Goal: Task Accomplishment & Management: Manage account settings

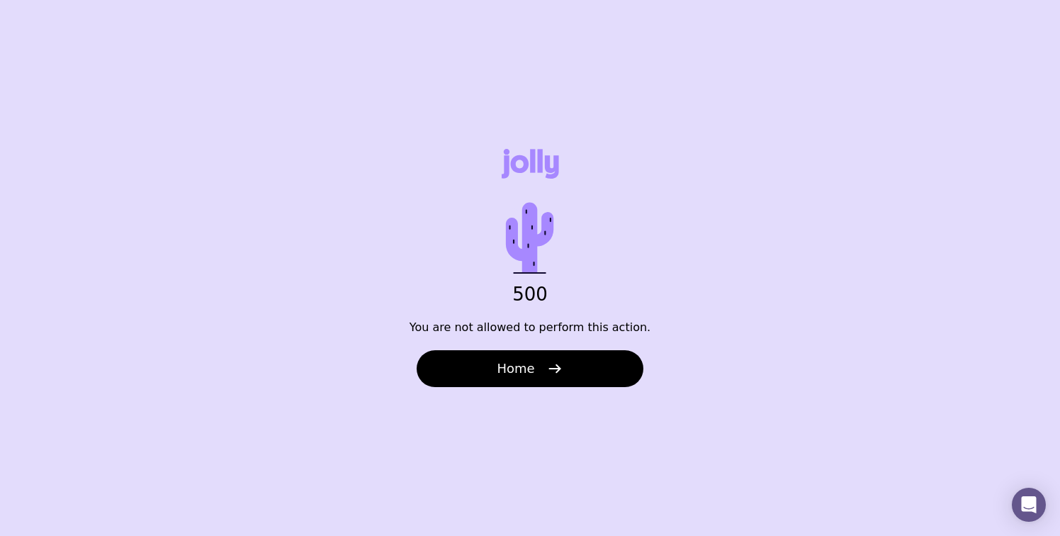
click at [484, 378] on button "Home" at bounding box center [530, 368] width 227 height 37
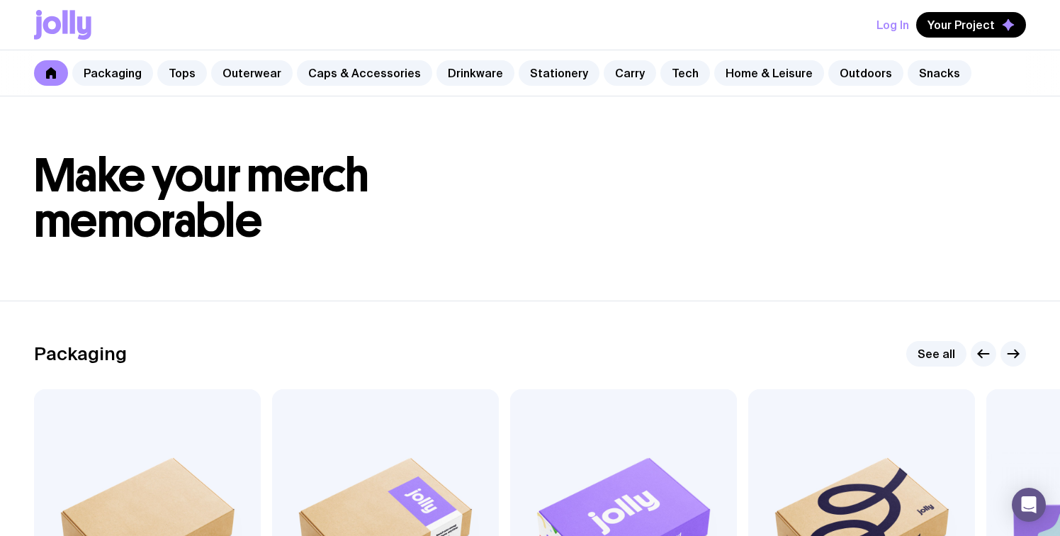
click at [893, 21] on button "Log In" at bounding box center [893, 25] width 33 height 26
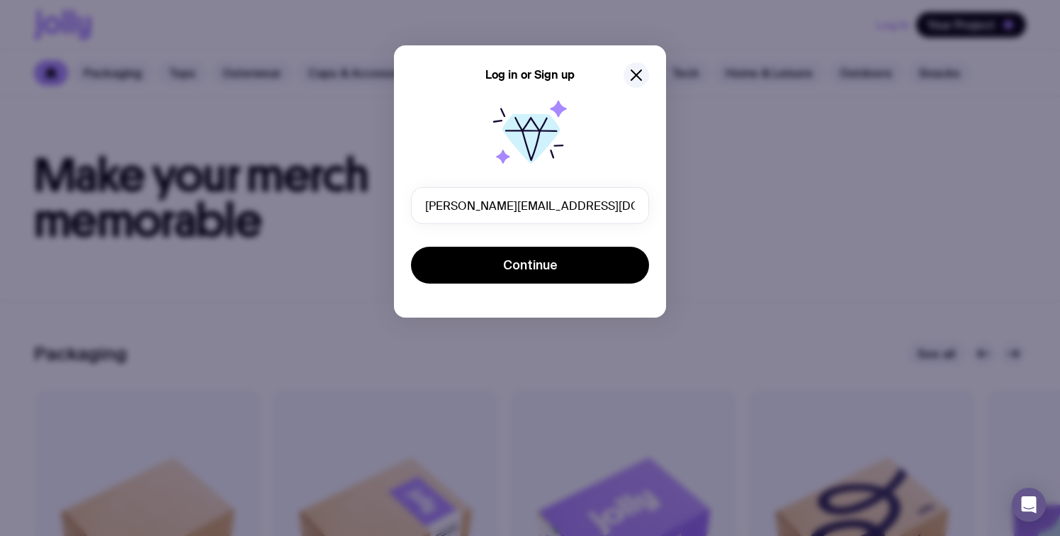
type input "[PERSON_NAME][EMAIL_ADDRESS][DOMAIN_NAME]"
click at [411, 247] on button "Continue" at bounding box center [530, 265] width 238 height 37
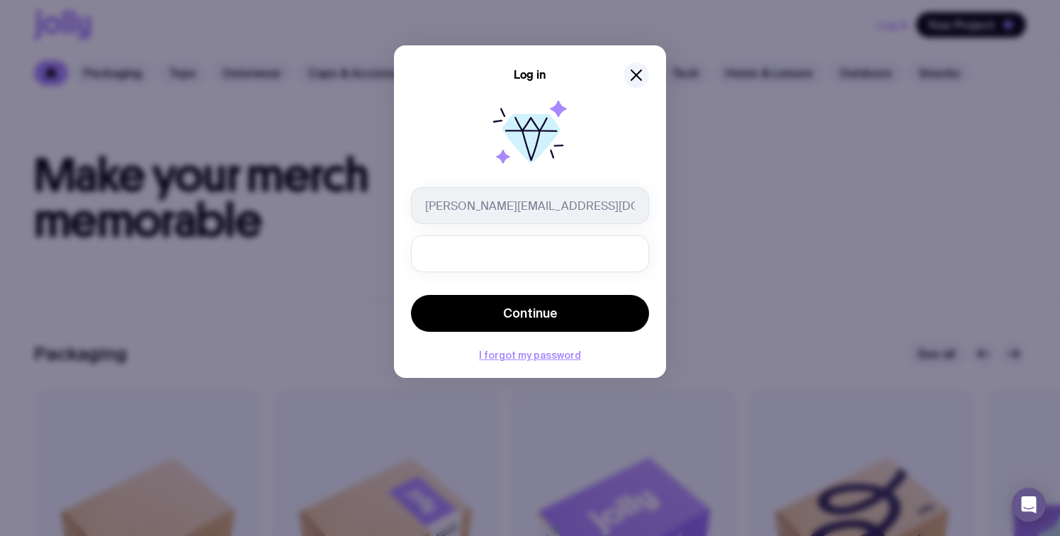
click at [411, 295] on button "Continue" at bounding box center [530, 313] width 238 height 37
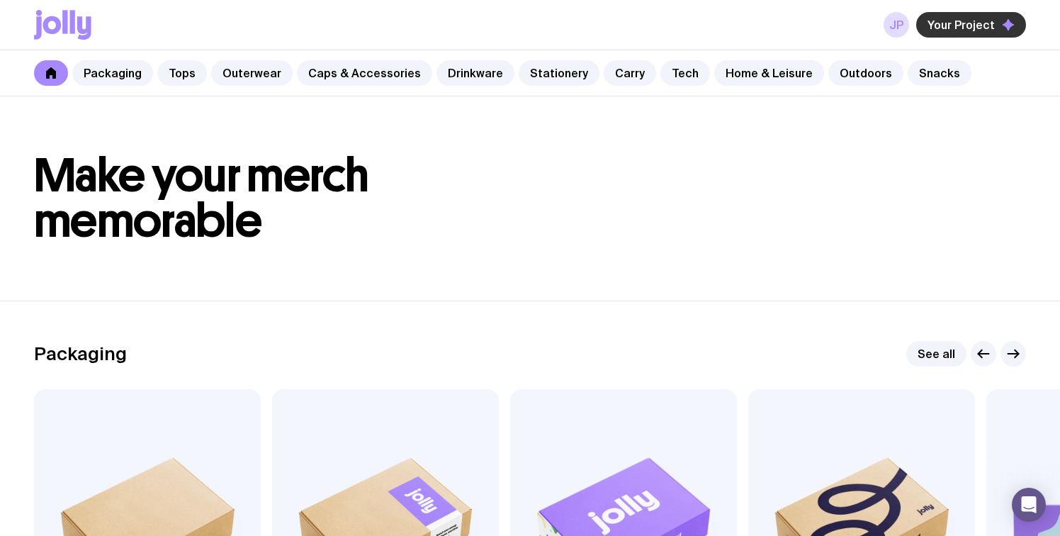
click at [943, 23] on span "Your Project" at bounding box center [961, 25] width 67 height 14
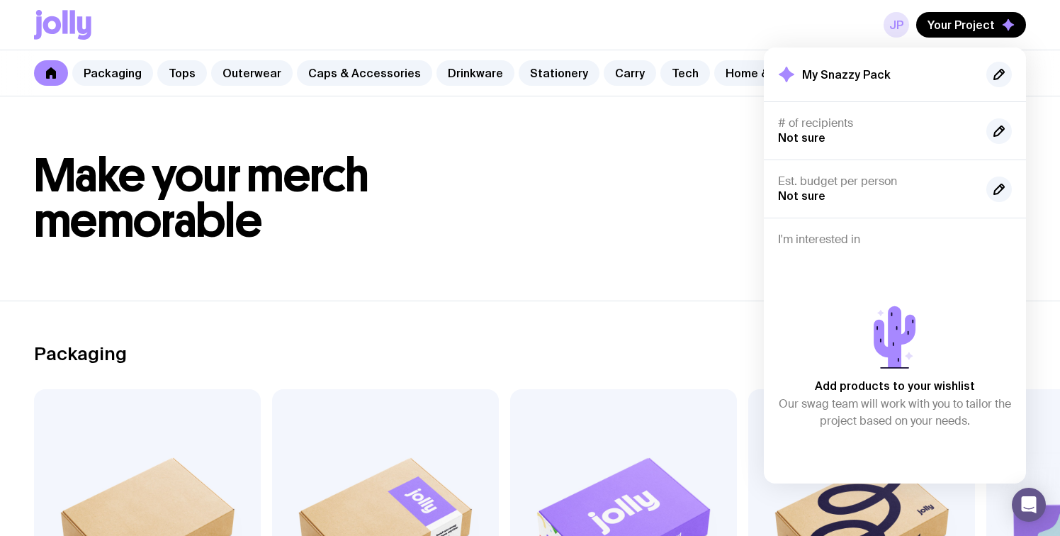
click at [904, 19] on link "JP" at bounding box center [897, 25] width 26 height 26
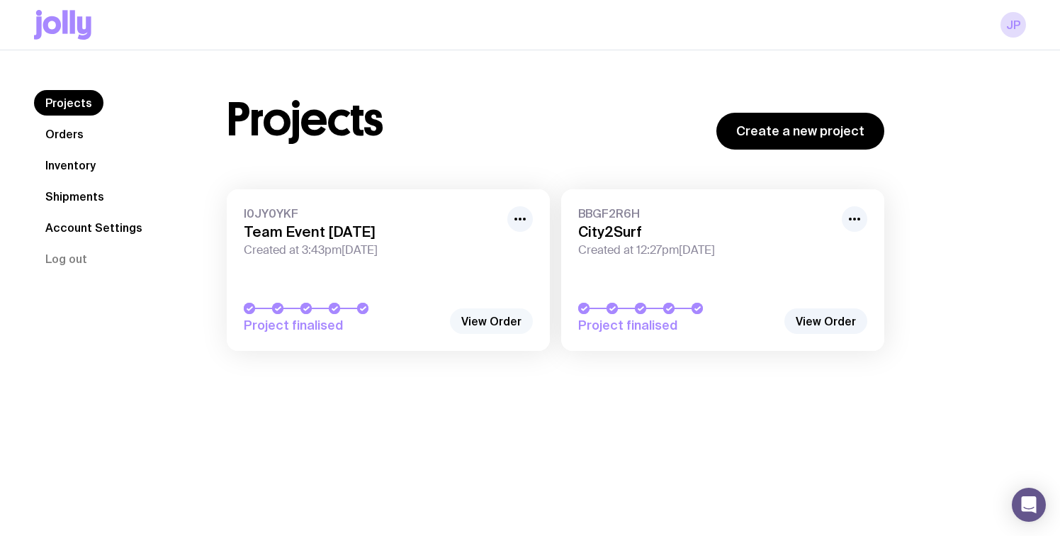
click at [485, 327] on link "View Order" at bounding box center [491, 321] width 83 height 26
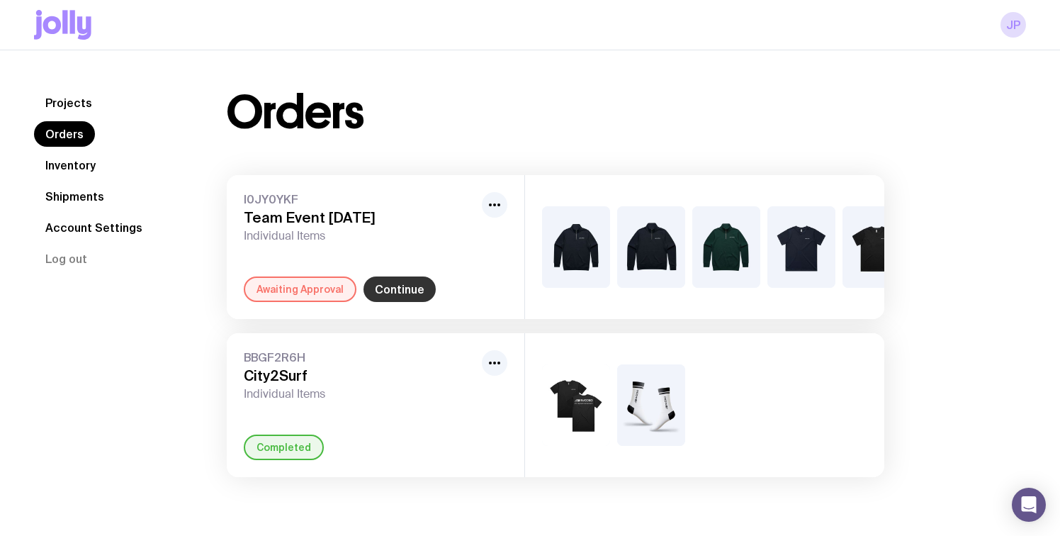
click at [400, 285] on link "Continue" at bounding box center [400, 289] width 72 height 26
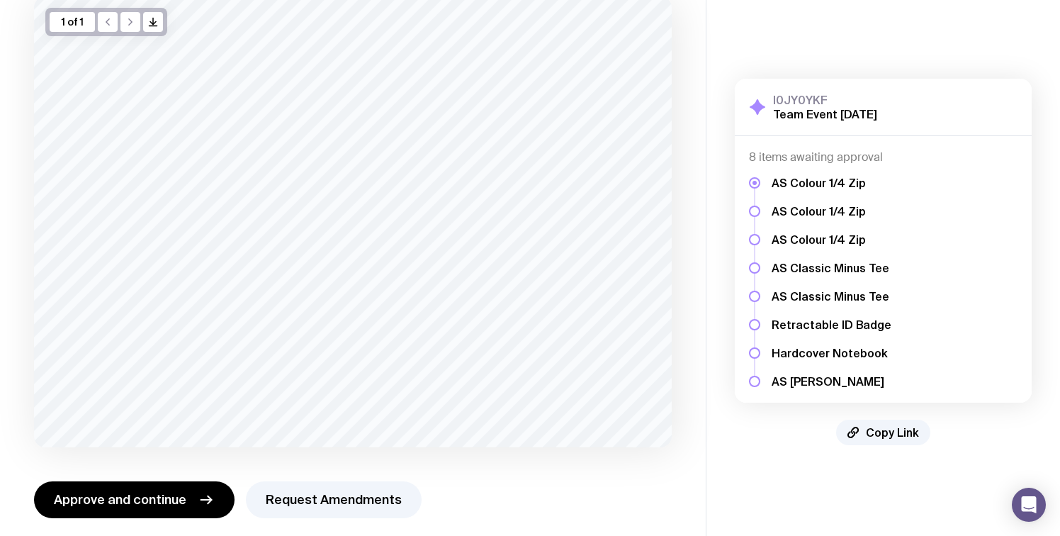
scroll to position [108, 0]
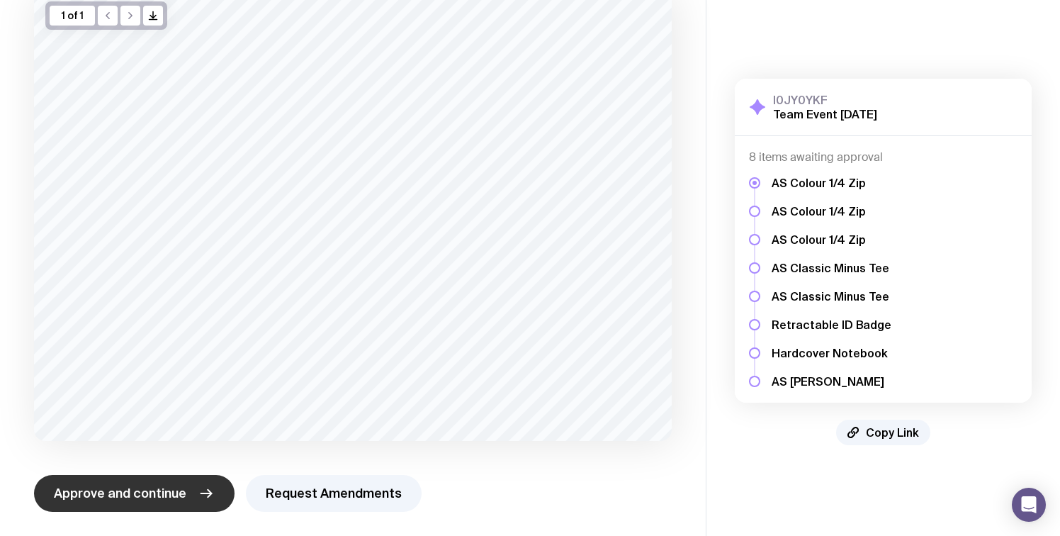
click at [169, 487] on span "Approve and continue" at bounding box center [120, 493] width 133 height 17
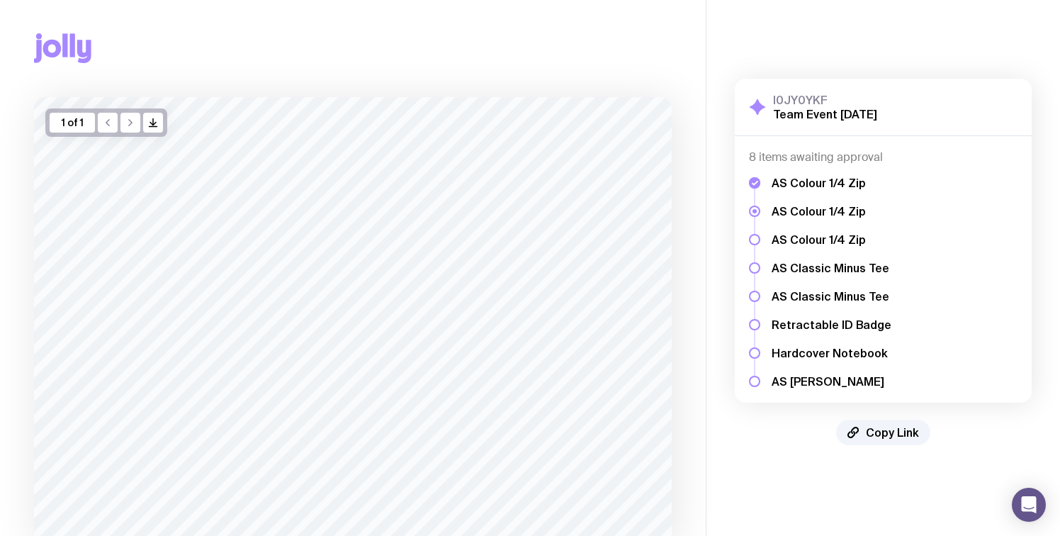
scroll to position [0, 0]
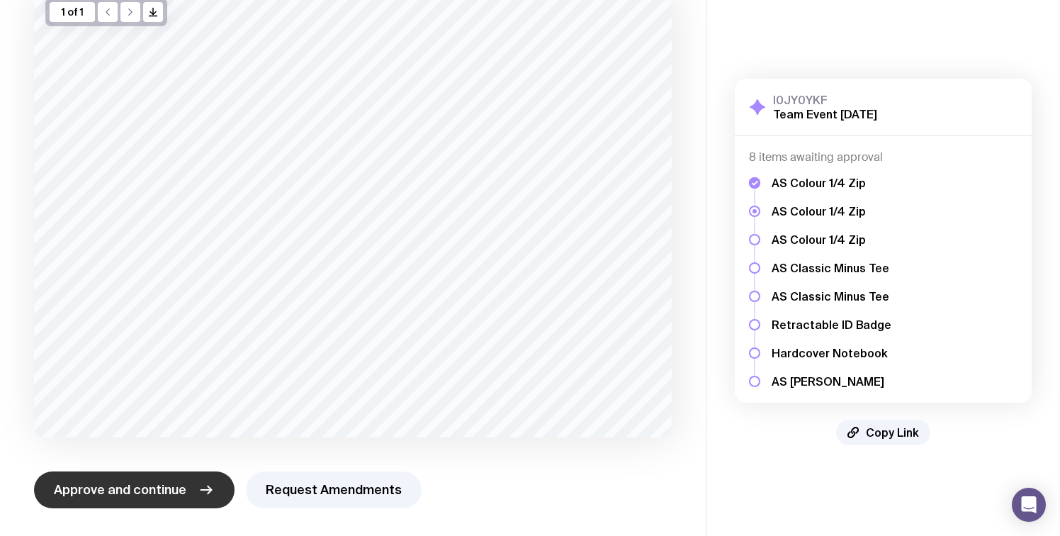
click at [149, 485] on span "Approve and continue" at bounding box center [120, 489] width 133 height 17
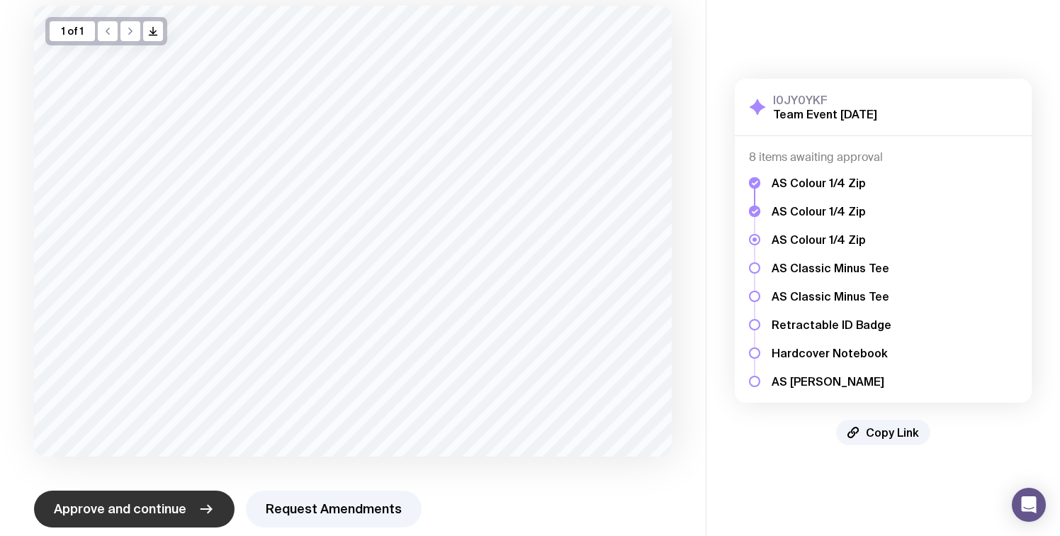
scroll to position [112, 0]
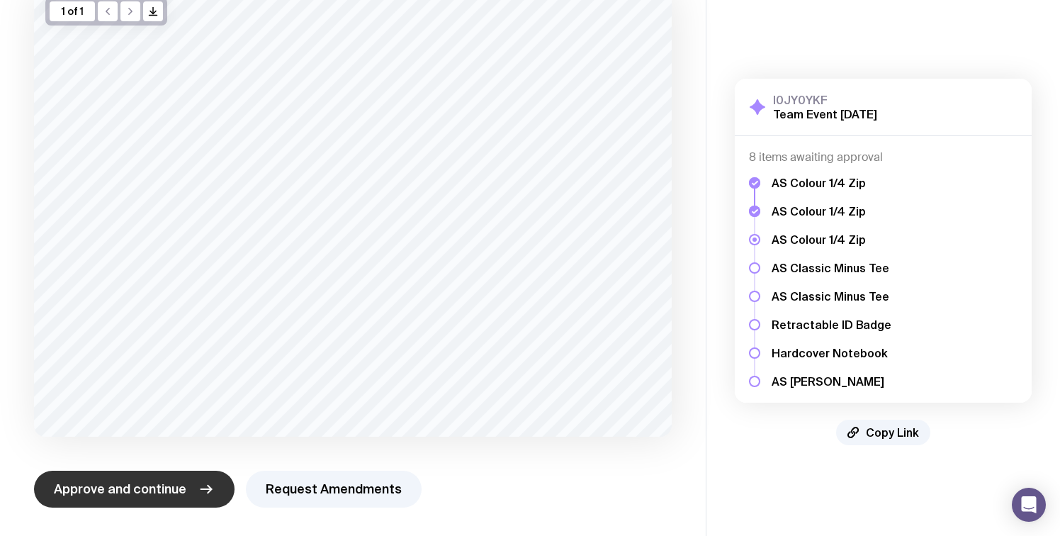
click at [140, 489] on span "Approve and continue" at bounding box center [120, 488] width 133 height 17
click at [129, 488] on span "Approve and continue" at bounding box center [120, 488] width 133 height 17
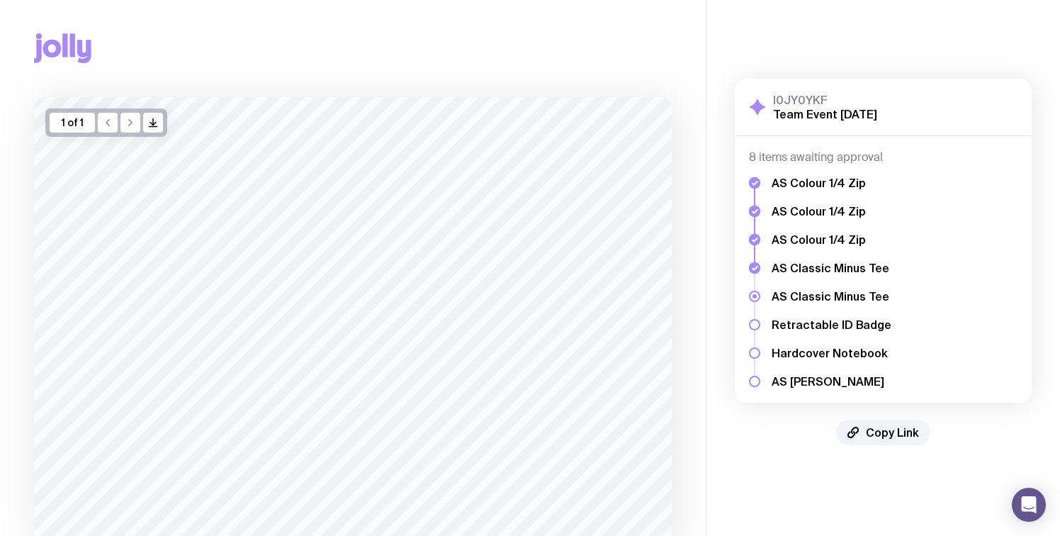
scroll to position [0, 0]
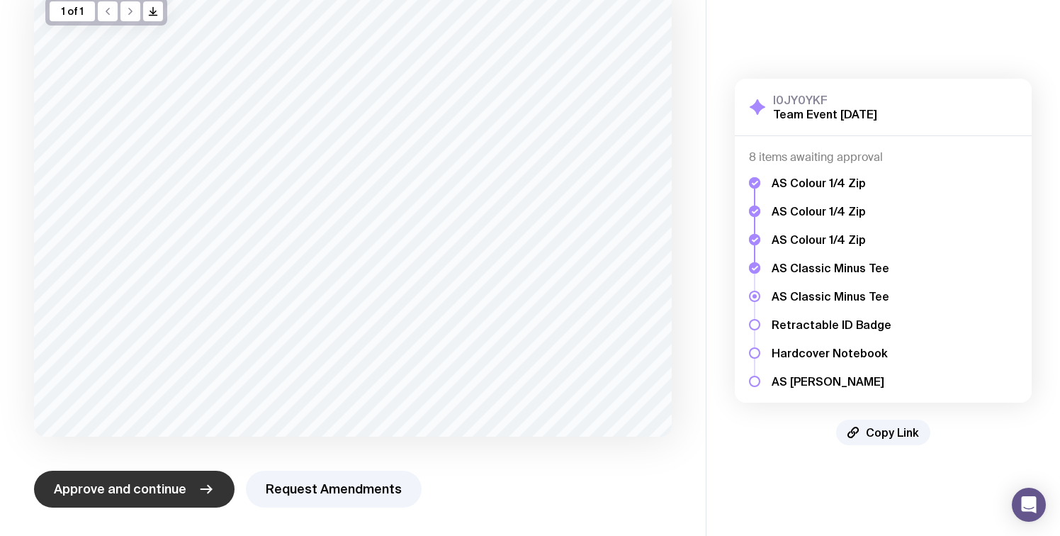
click at [123, 486] on span "Approve and continue" at bounding box center [120, 488] width 133 height 17
click at [121, 488] on span "Approve and continue" at bounding box center [120, 488] width 133 height 17
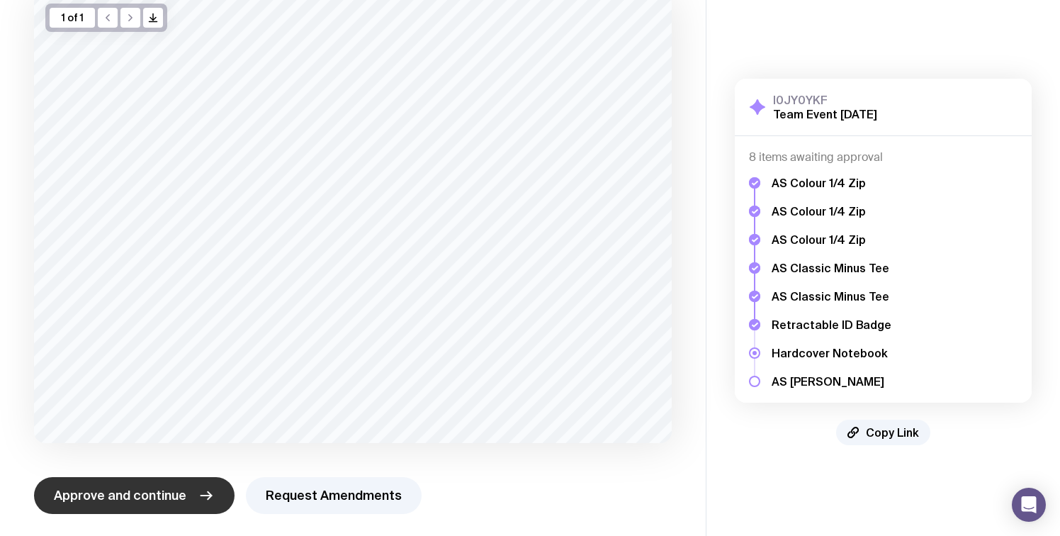
scroll to position [112, 0]
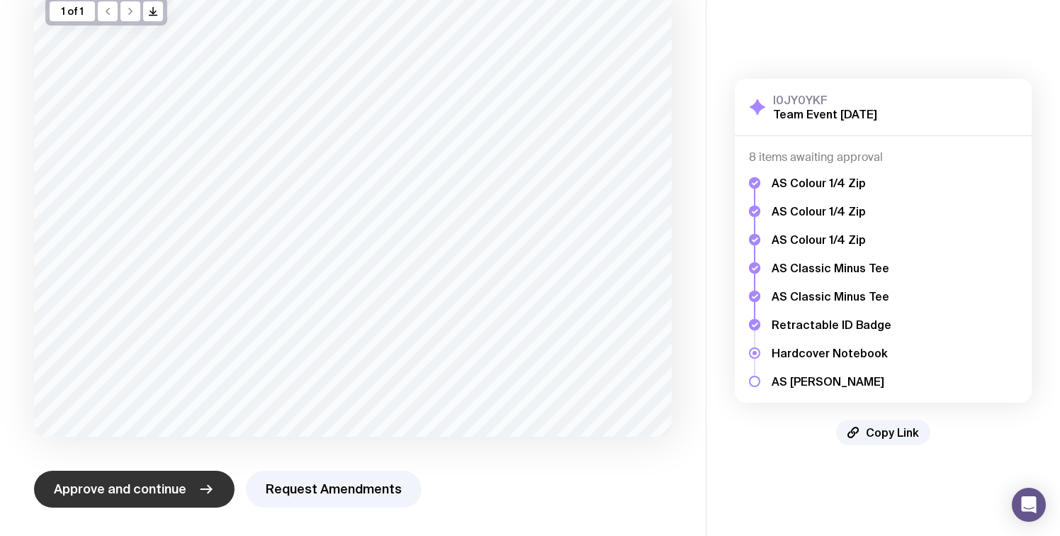
click at [118, 499] on button "Approve and continue" at bounding box center [134, 489] width 201 height 37
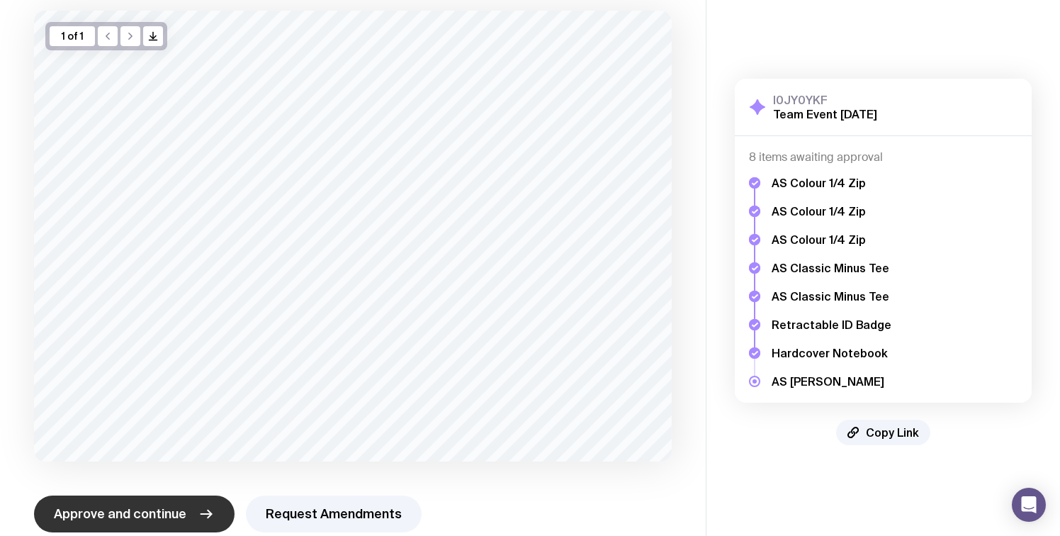
scroll to position [89, 0]
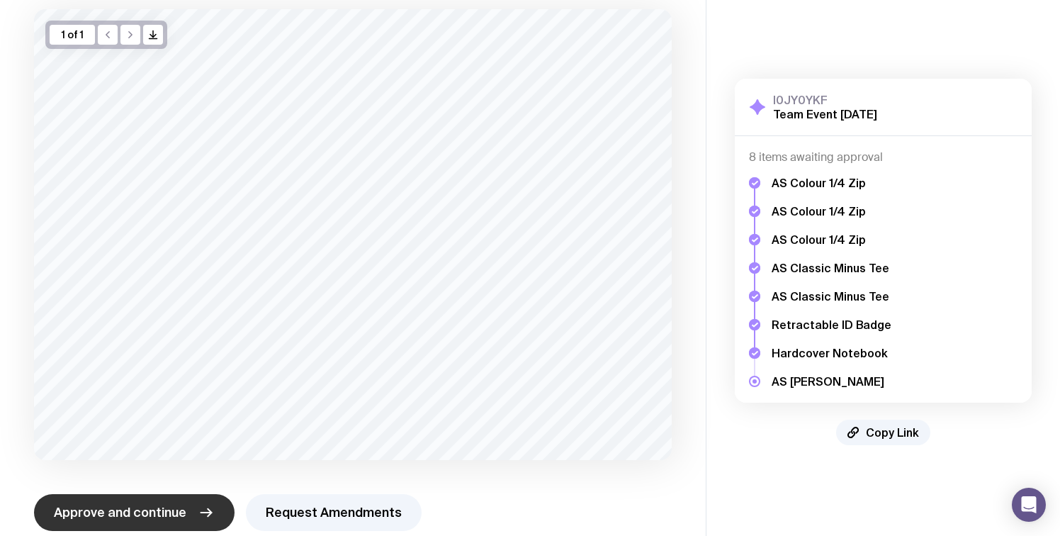
click at [122, 515] on span "Approve and continue" at bounding box center [120, 512] width 133 height 17
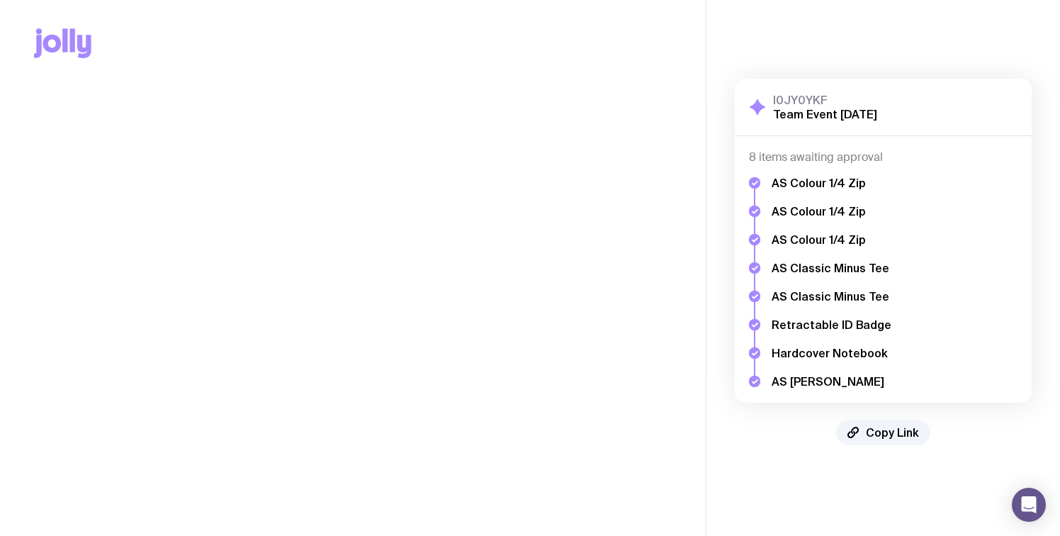
scroll to position [0, 0]
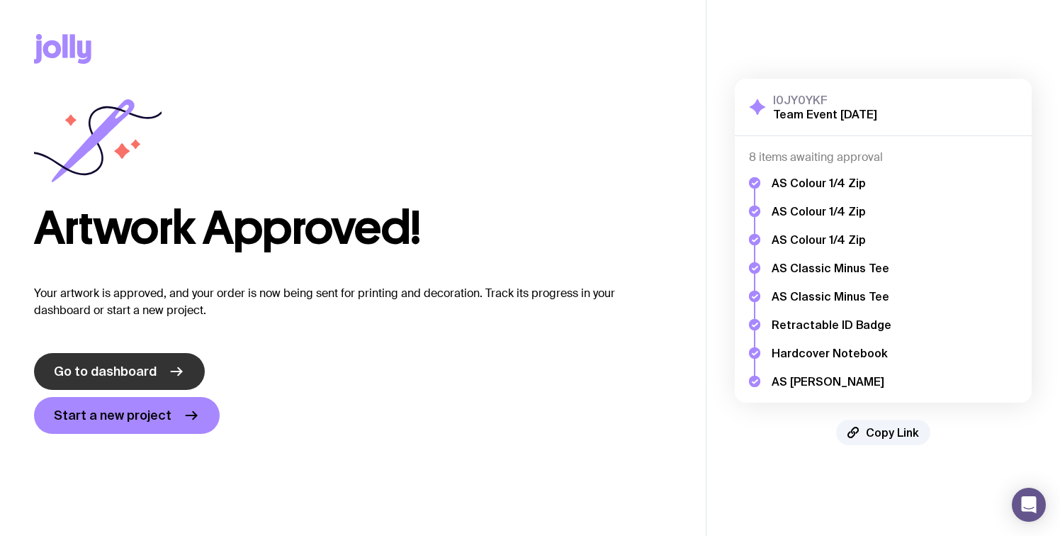
click at [103, 372] on span "Go to dashboard" at bounding box center [105, 371] width 103 height 17
